Goal: Obtain resource: Obtain resource

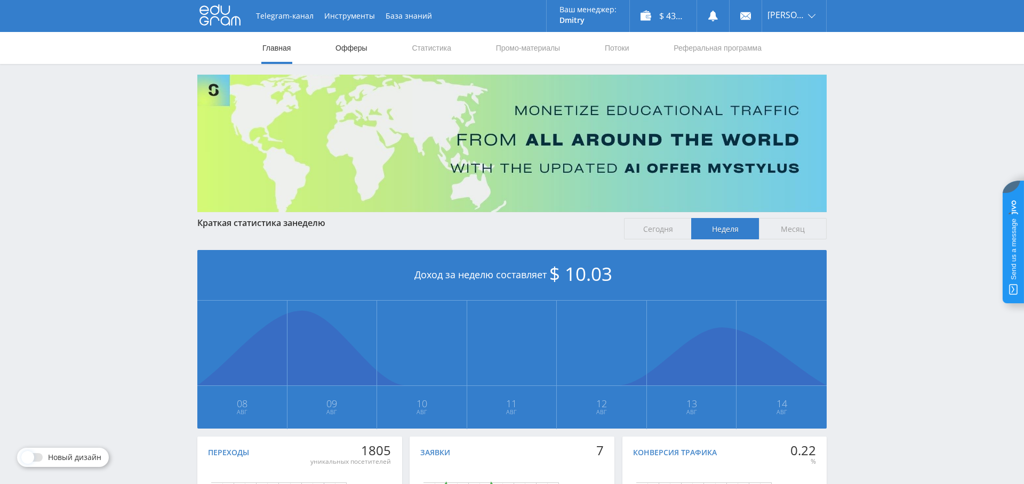
click at [349, 58] on link "Офферы" at bounding box center [351, 48] width 34 height 32
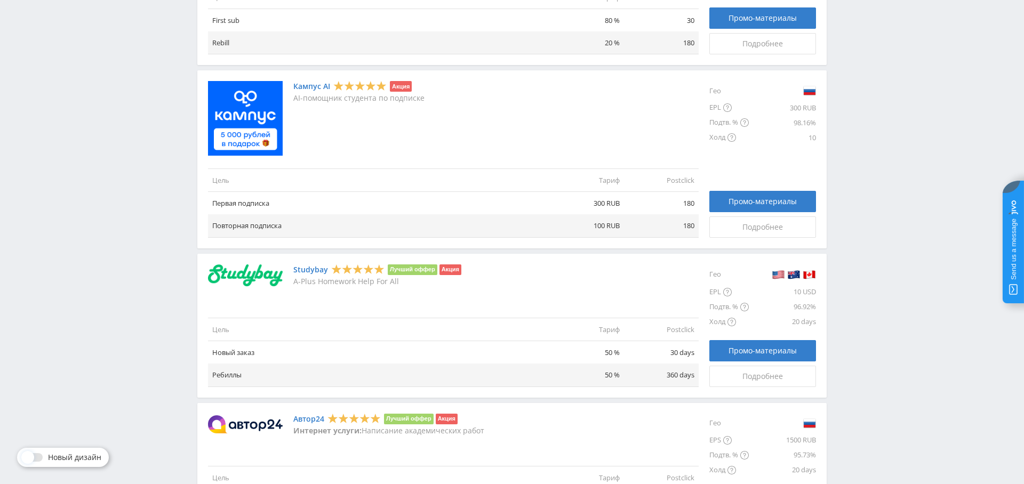
scroll to position [601, 0]
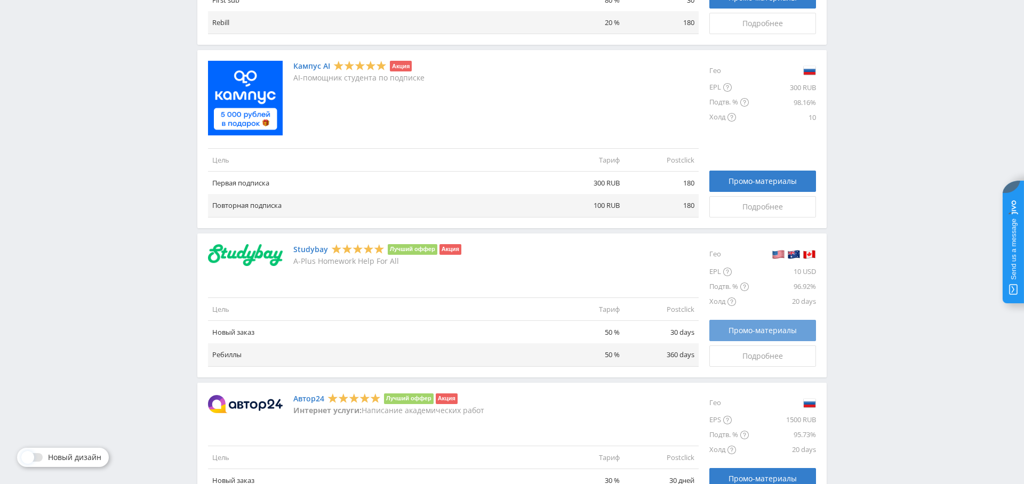
click at [778, 326] on span "Промо-материалы" at bounding box center [762, 330] width 68 height 9
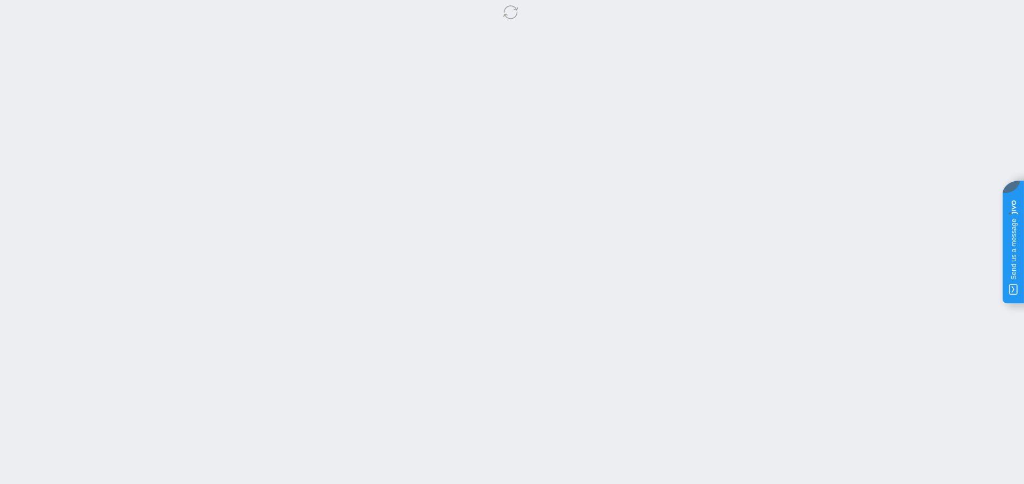
select select "2"
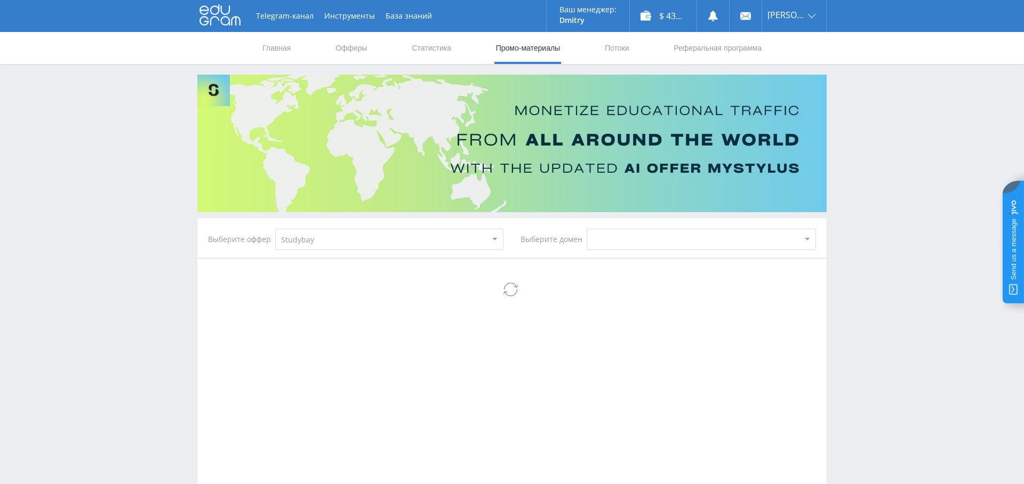
scroll to position [91, 0]
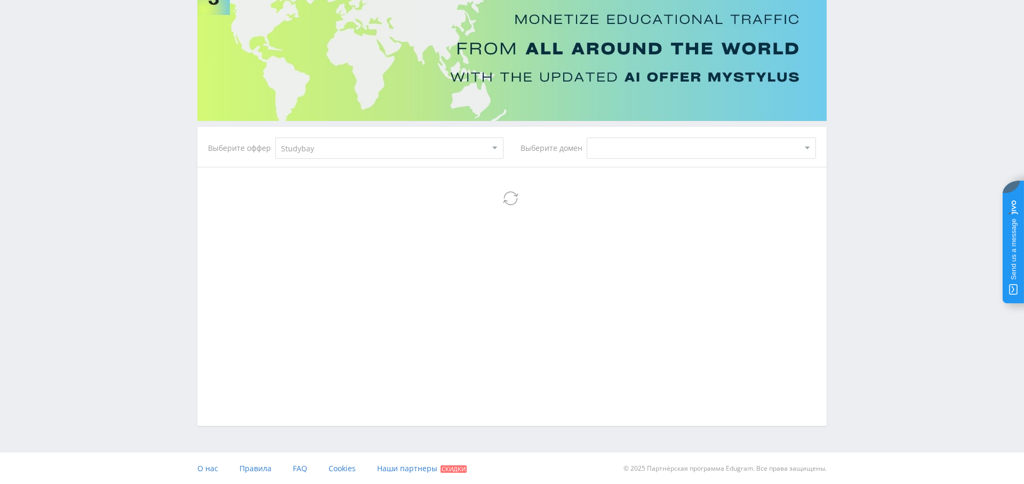
select select "2"
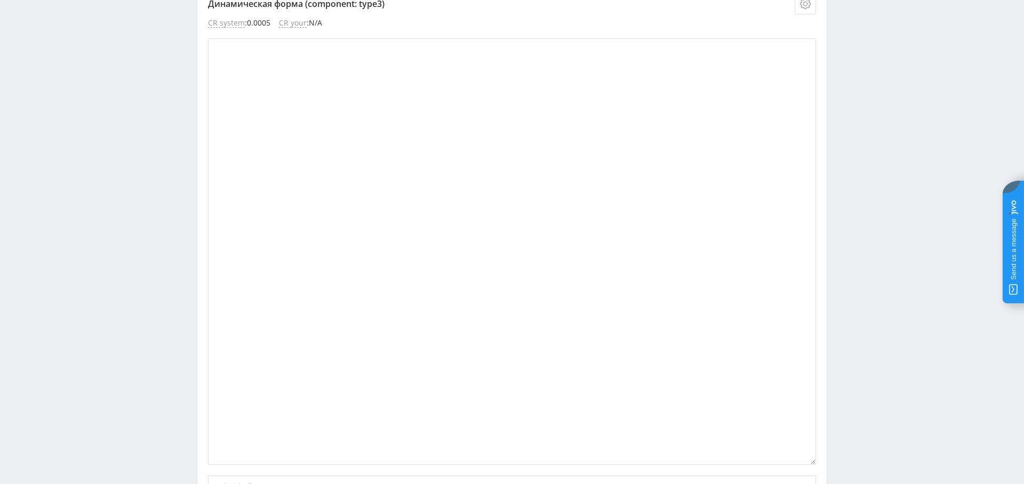
scroll to position [1818, 0]
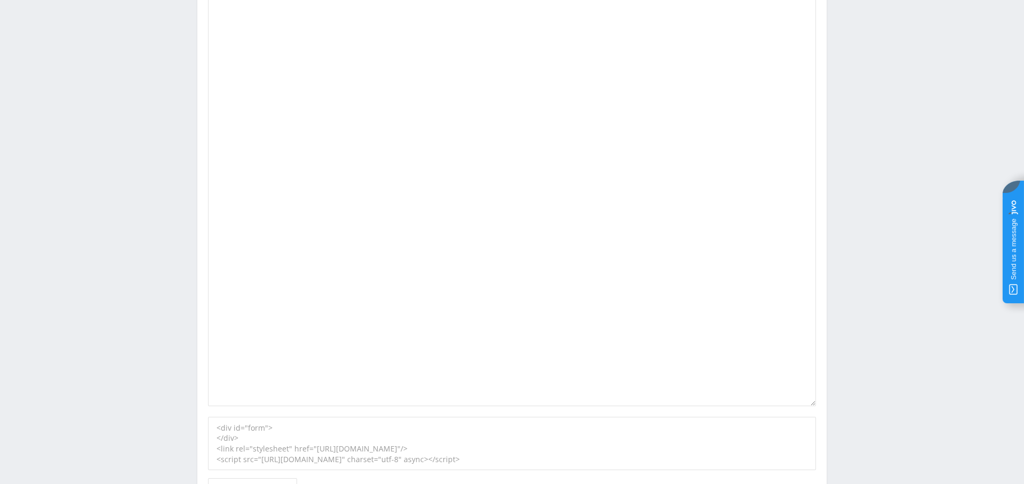
click at [891, 268] on div "Telegram-канал Инструменты База знаний Ваш менеджер: [PERSON_NAME] Dmitry Onlin…" at bounding box center [512, 96] width 1024 height 3828
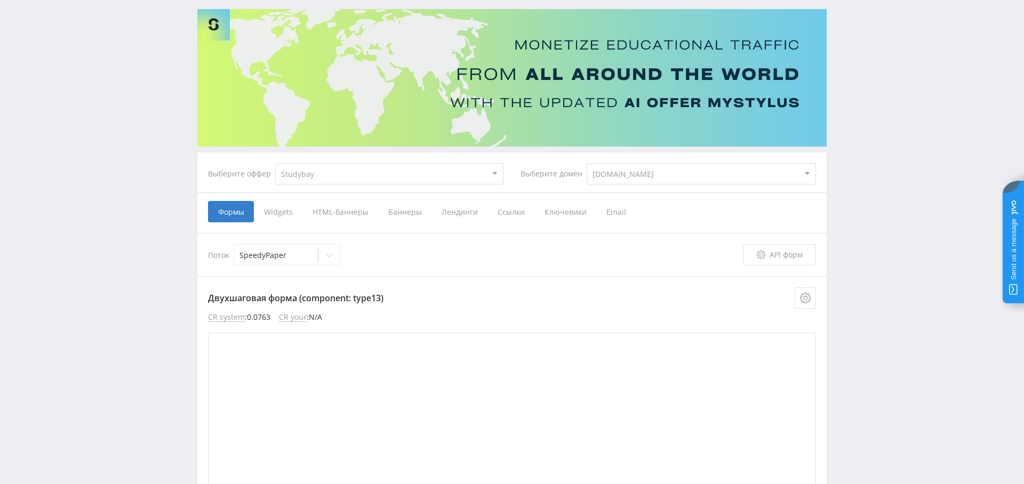
scroll to position [0, 0]
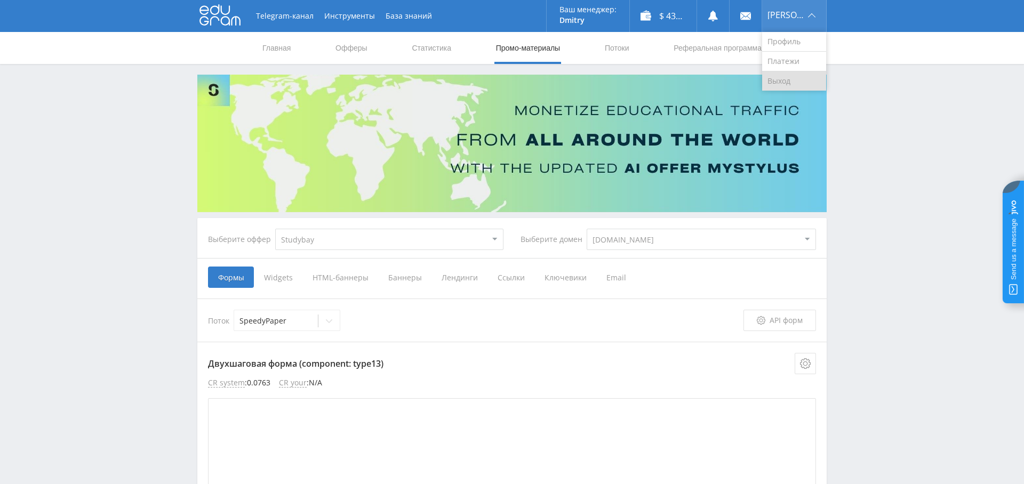
click at [786, 79] on link "Выход" at bounding box center [794, 80] width 64 height 19
